Goal: Transaction & Acquisition: Purchase product/service

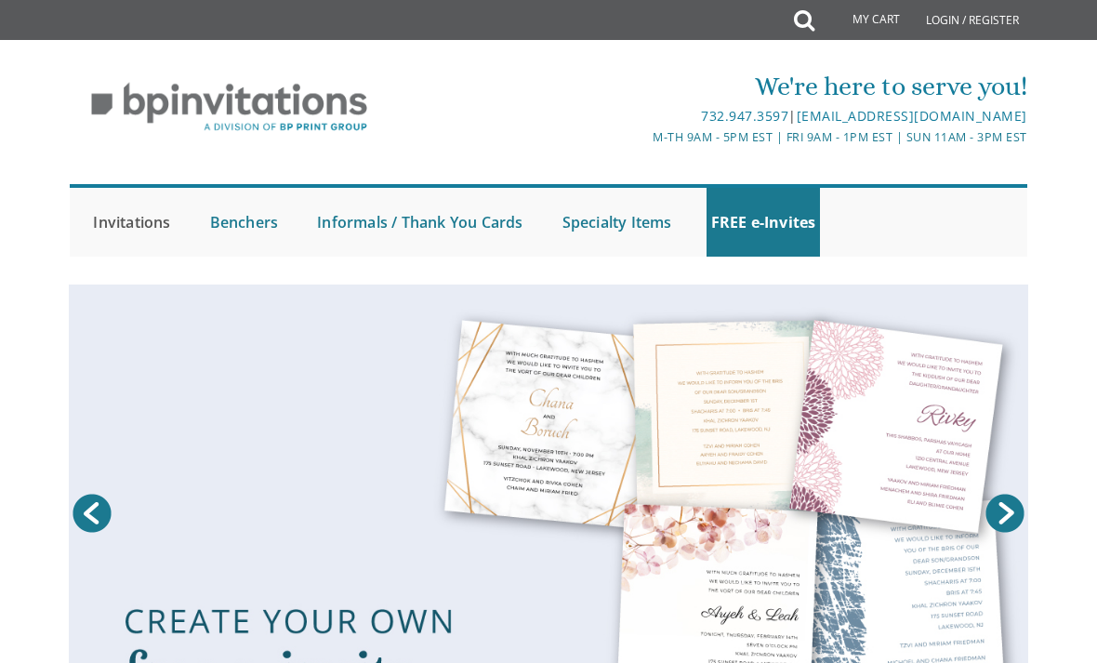
click at [160, 222] on link "Invitations" at bounding box center [131, 222] width 86 height 69
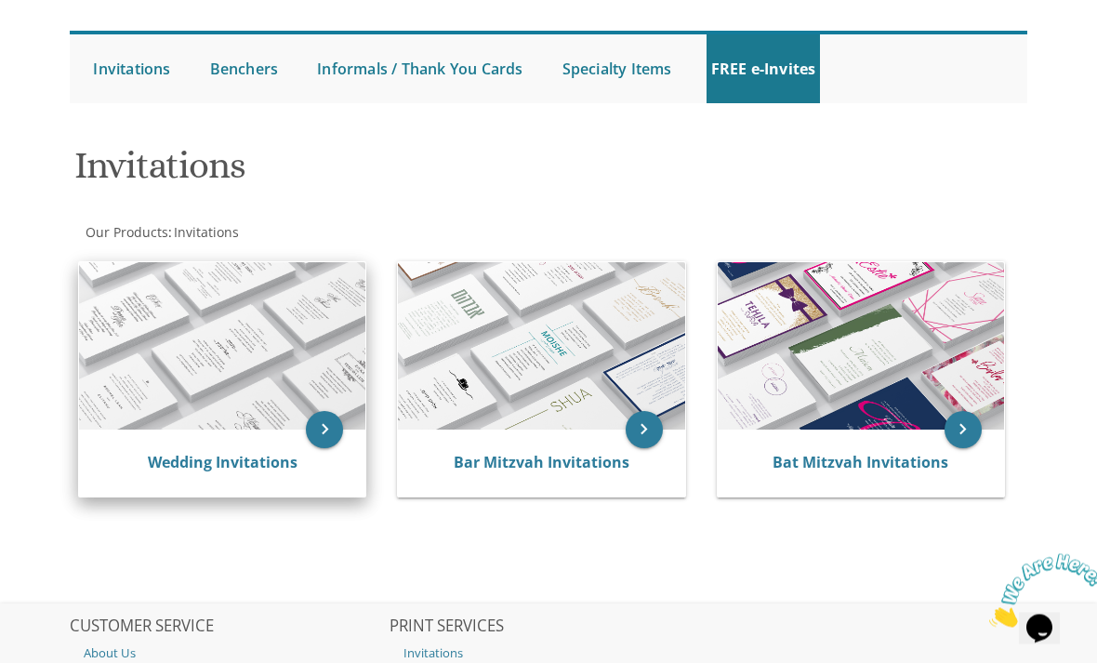
scroll to position [165, 0]
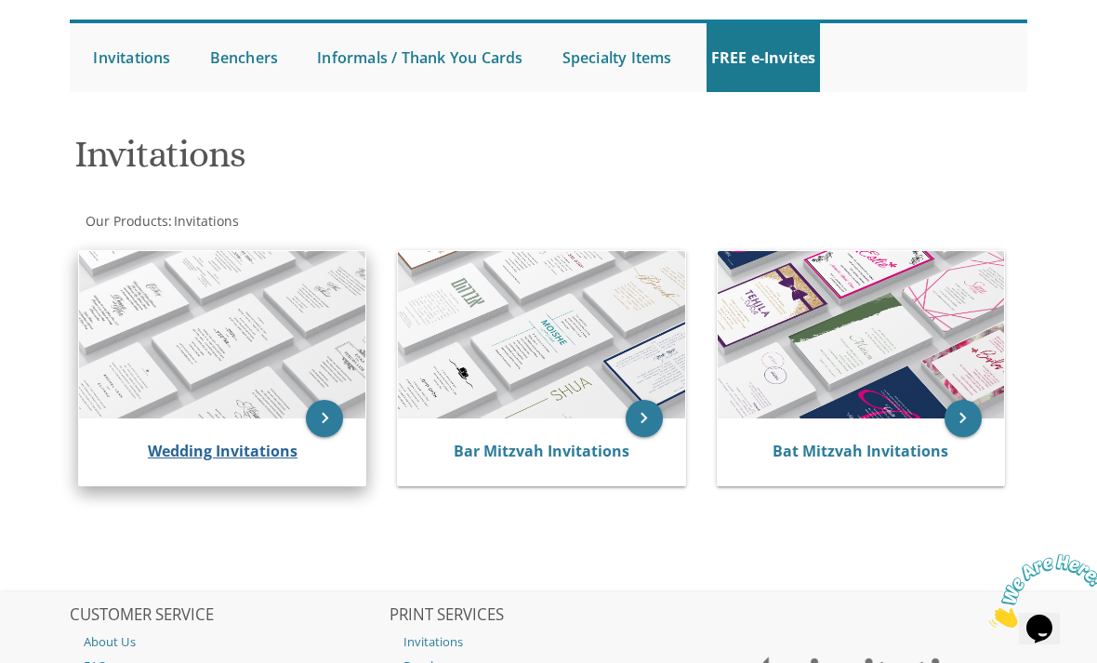
click at [257, 455] on link "Wedding Invitations" at bounding box center [223, 451] width 150 height 20
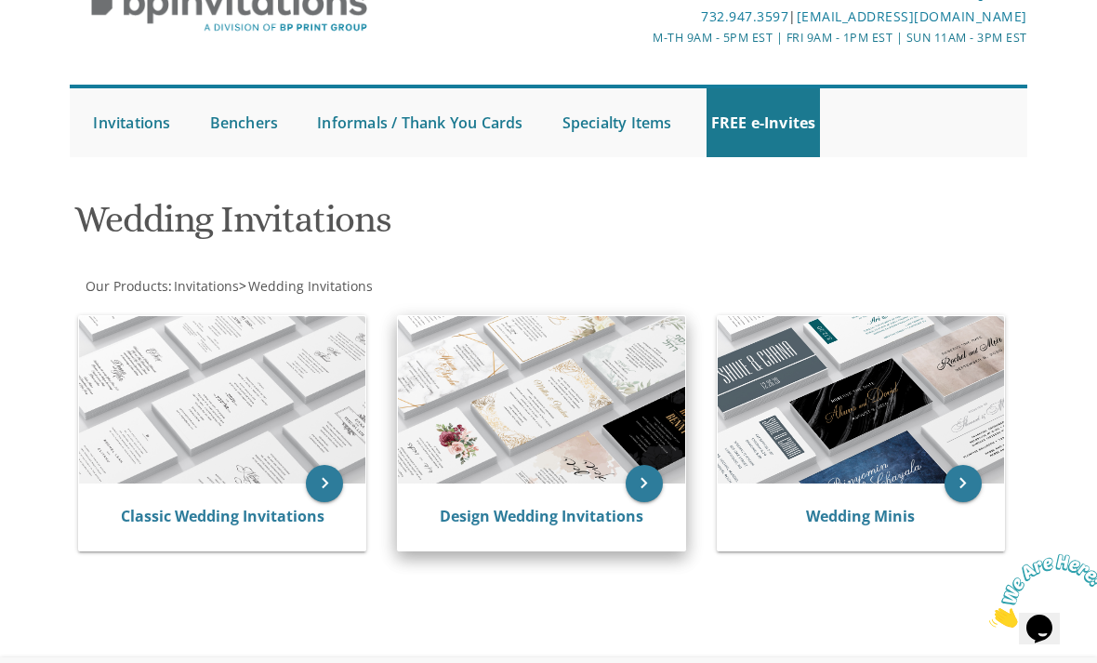
scroll to position [110, 0]
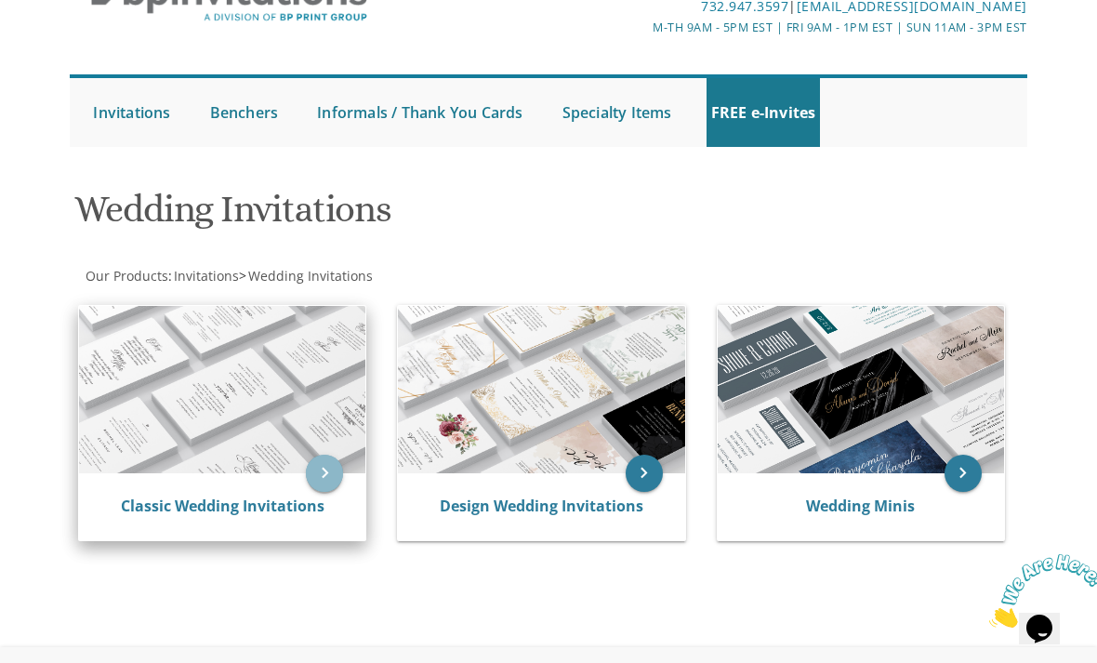
click at [332, 479] on icon "keyboard_arrow_right" at bounding box center [324, 473] width 37 height 37
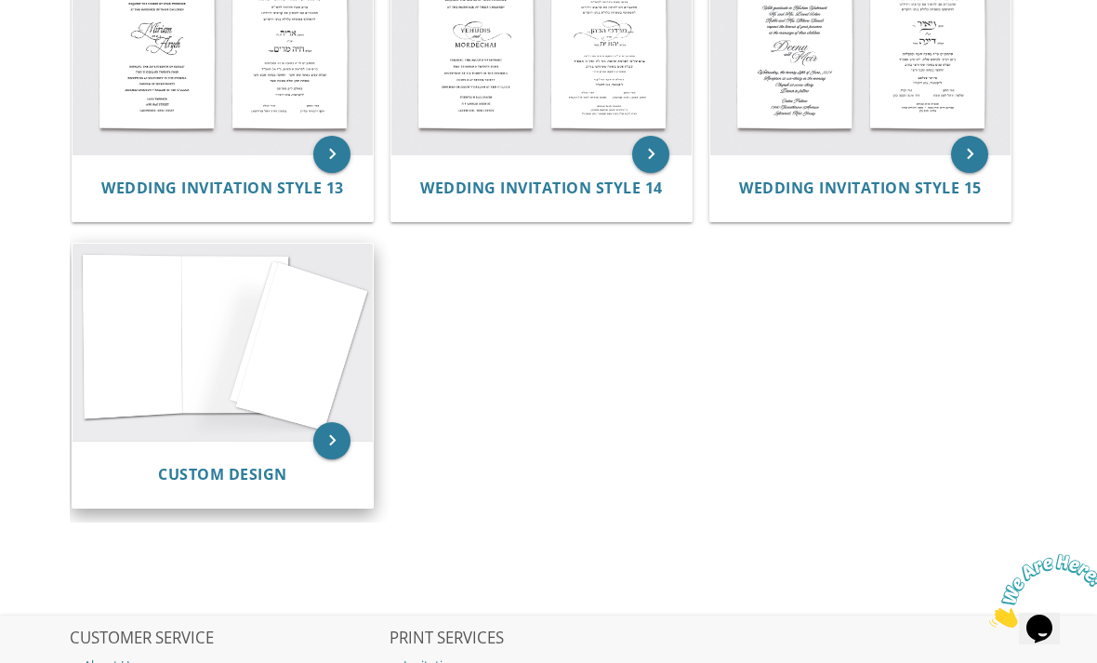
scroll to position [1692, 0]
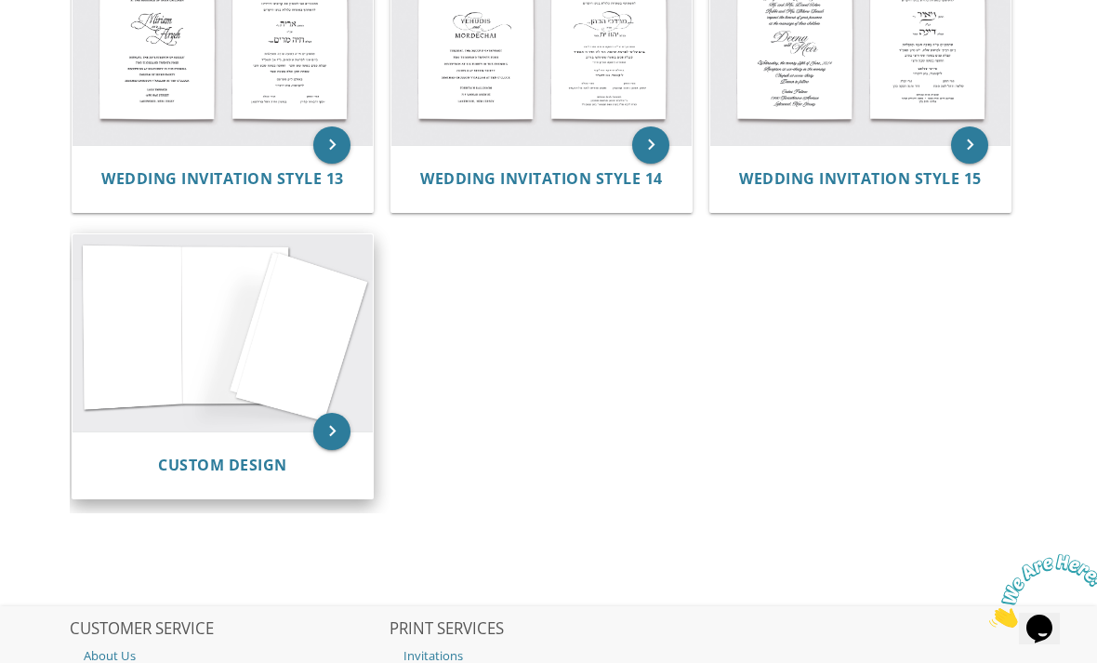
click at [231, 447] on div "Custom Design" at bounding box center [223, 464] width 300 height 67
click at [232, 461] on span "Custom Design" at bounding box center [222, 465] width 129 height 20
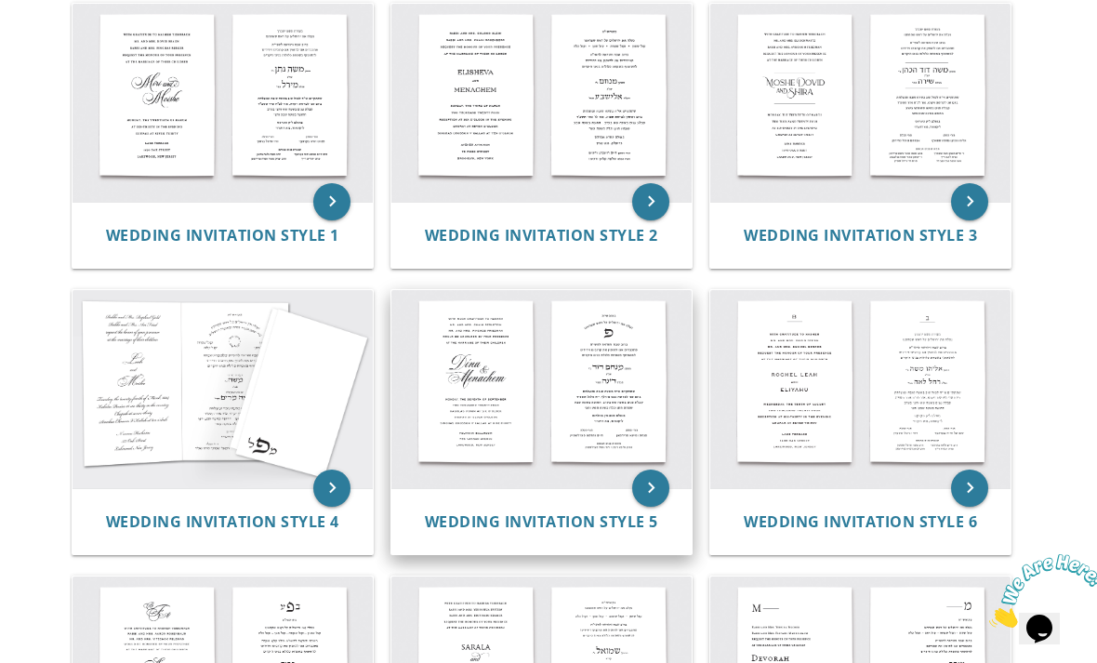
scroll to position [510, 0]
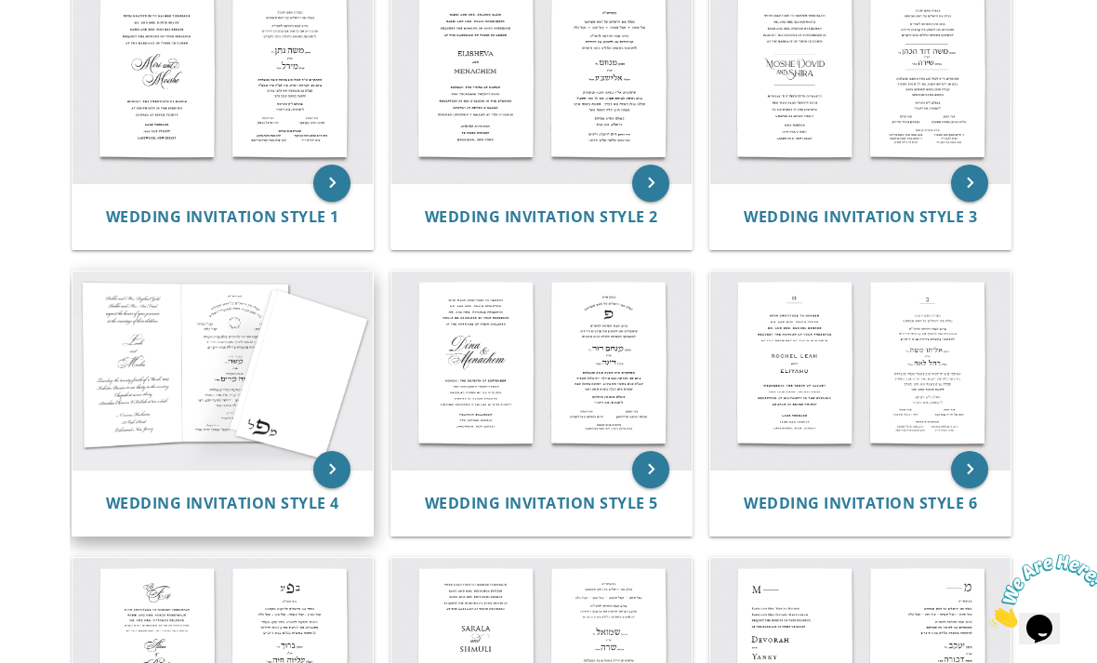
click at [226, 374] on img at bounding box center [223, 370] width 300 height 197
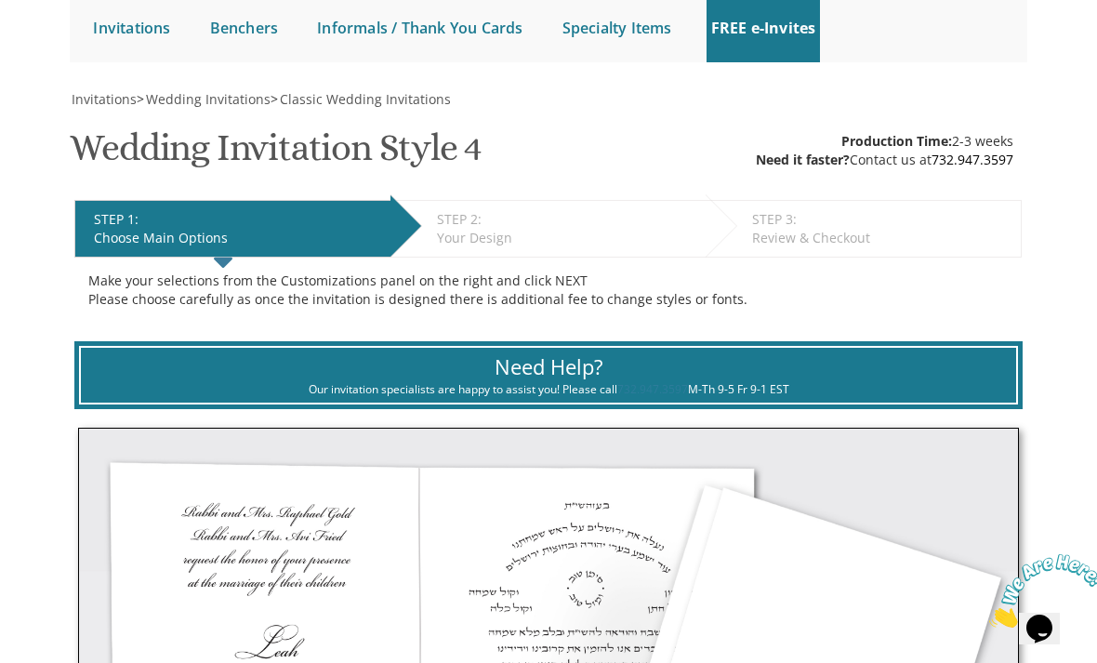
scroll to position [15, 0]
